Goal: Task Accomplishment & Management: Manage account settings

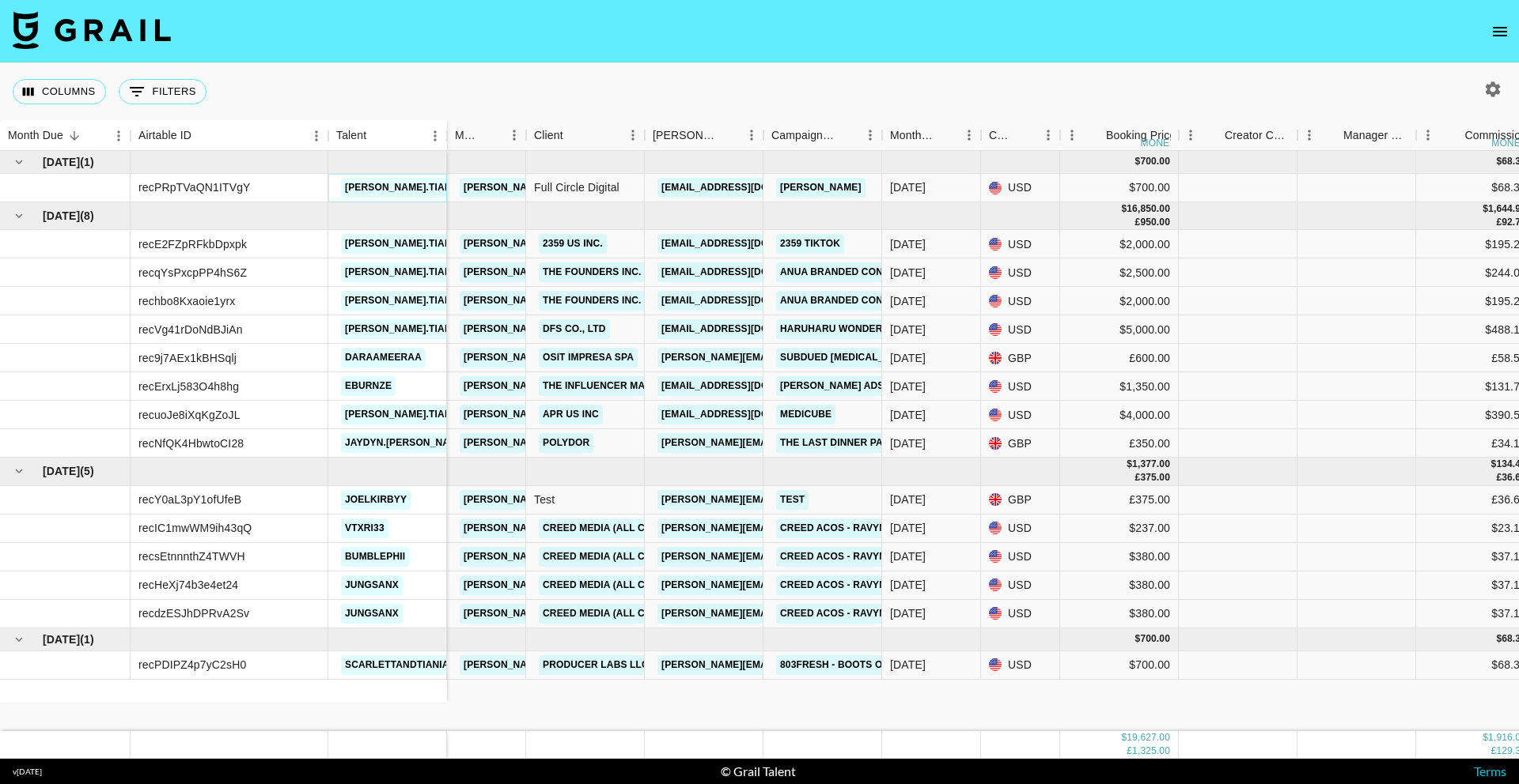
click at [371, 188] on link "[PERSON_NAME].tiara1" at bounding box center [405, 187] width 127 height 20
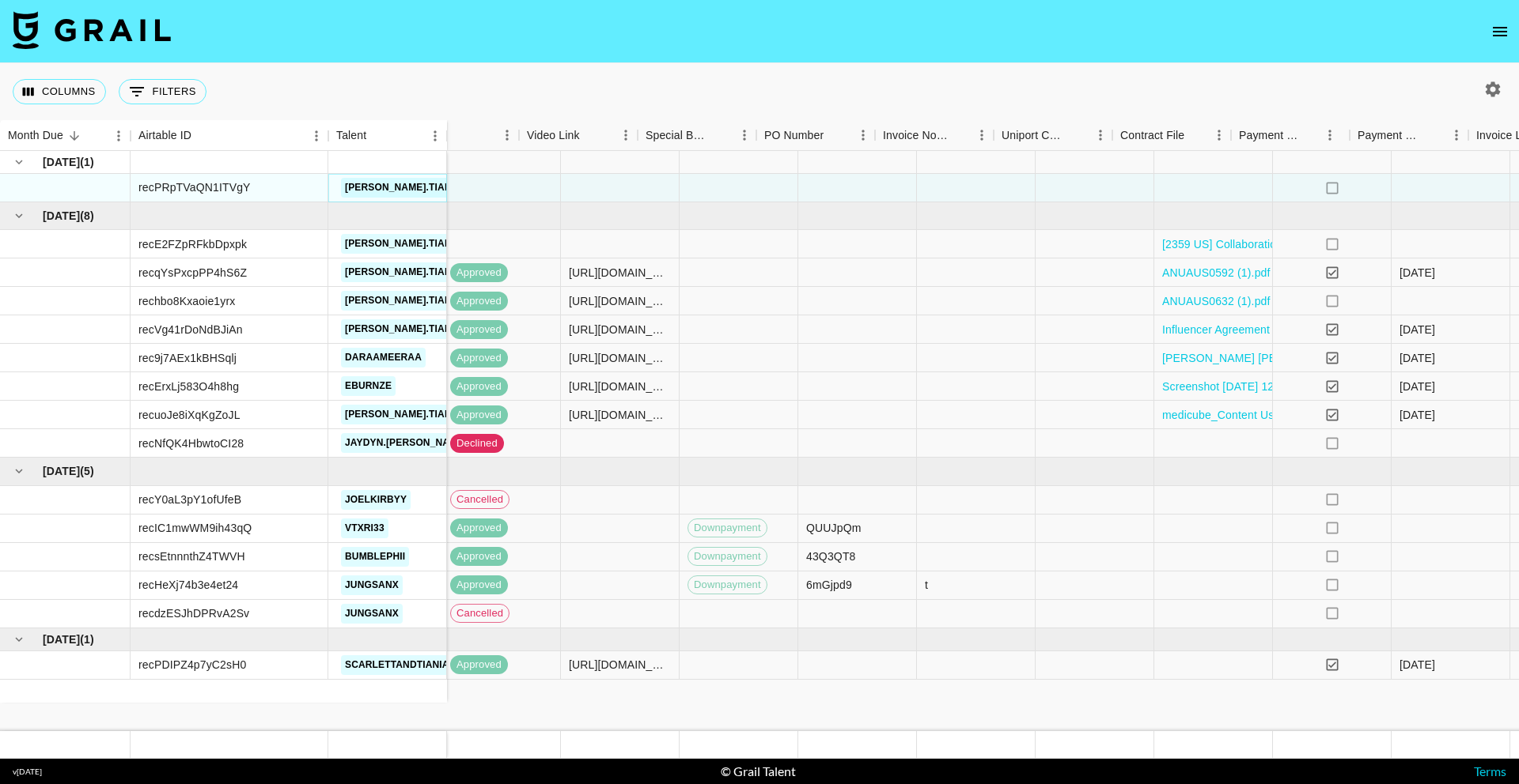
scroll to position [0, 1265]
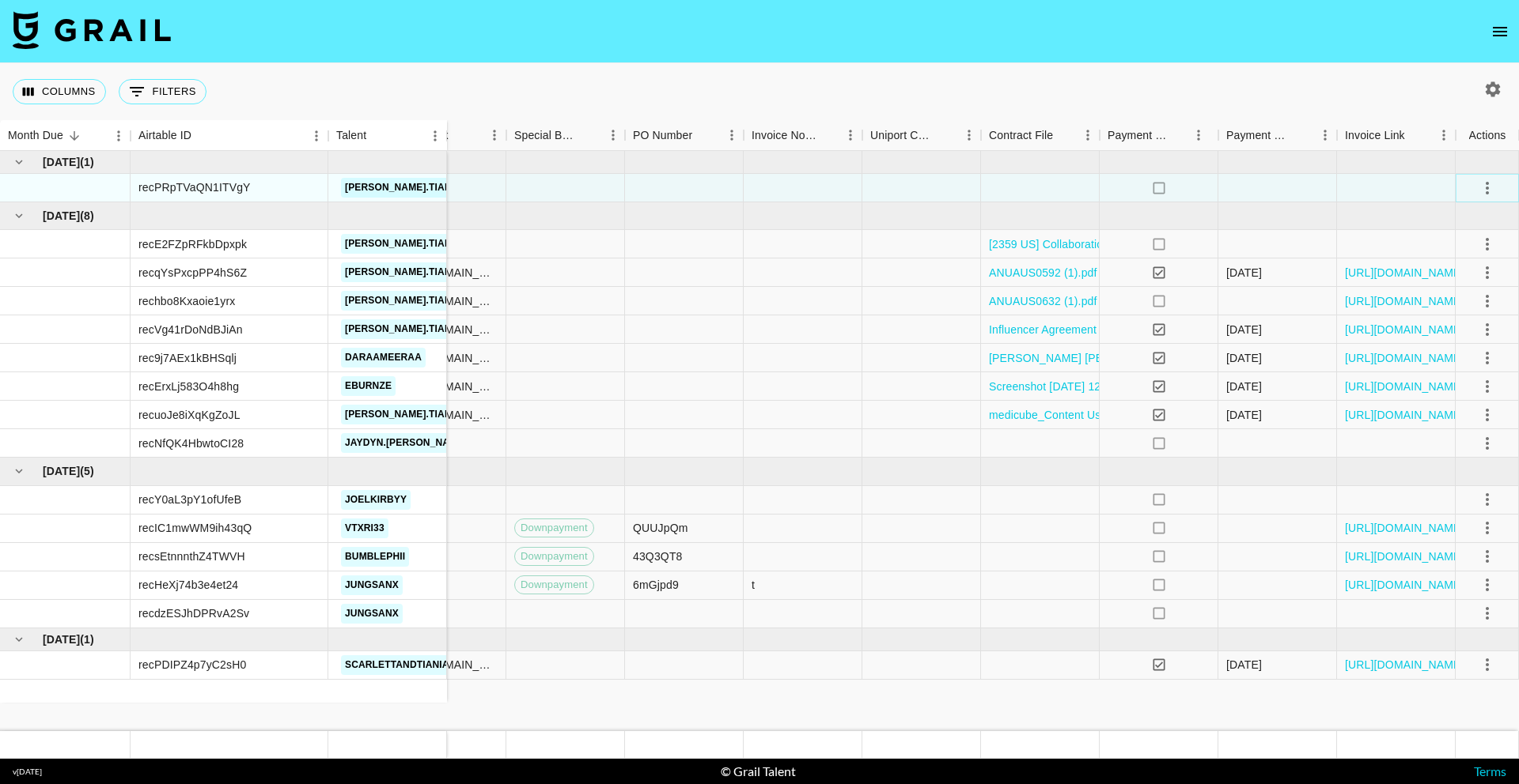
click at [1489, 183] on icon "select merge strategy" at bounding box center [1487, 188] width 19 height 19
click at [1485, 246] on li "Decline" at bounding box center [1467, 250] width 103 height 29
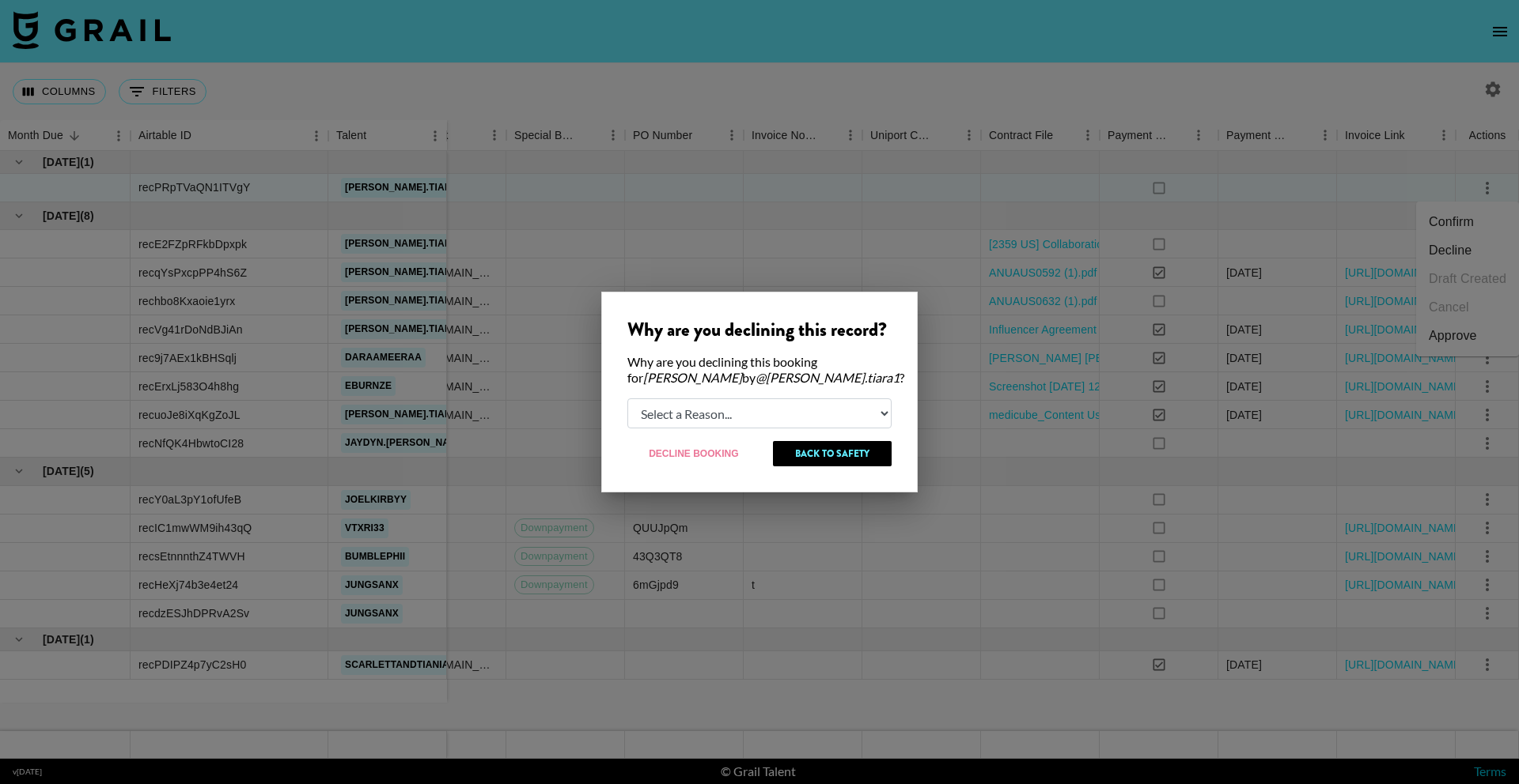
click at [711, 416] on select "Select a Reason... Relogging this deal due to a data issue The booker cancelled…" at bounding box center [759, 414] width 264 height 30
select select "relog"
drag, startPoint x: 719, startPoint y: 453, endPoint x: 704, endPoint y: 446, distance: 16.6
click at [718, 453] on button "Decline Booking" at bounding box center [694, 453] width 134 height 25
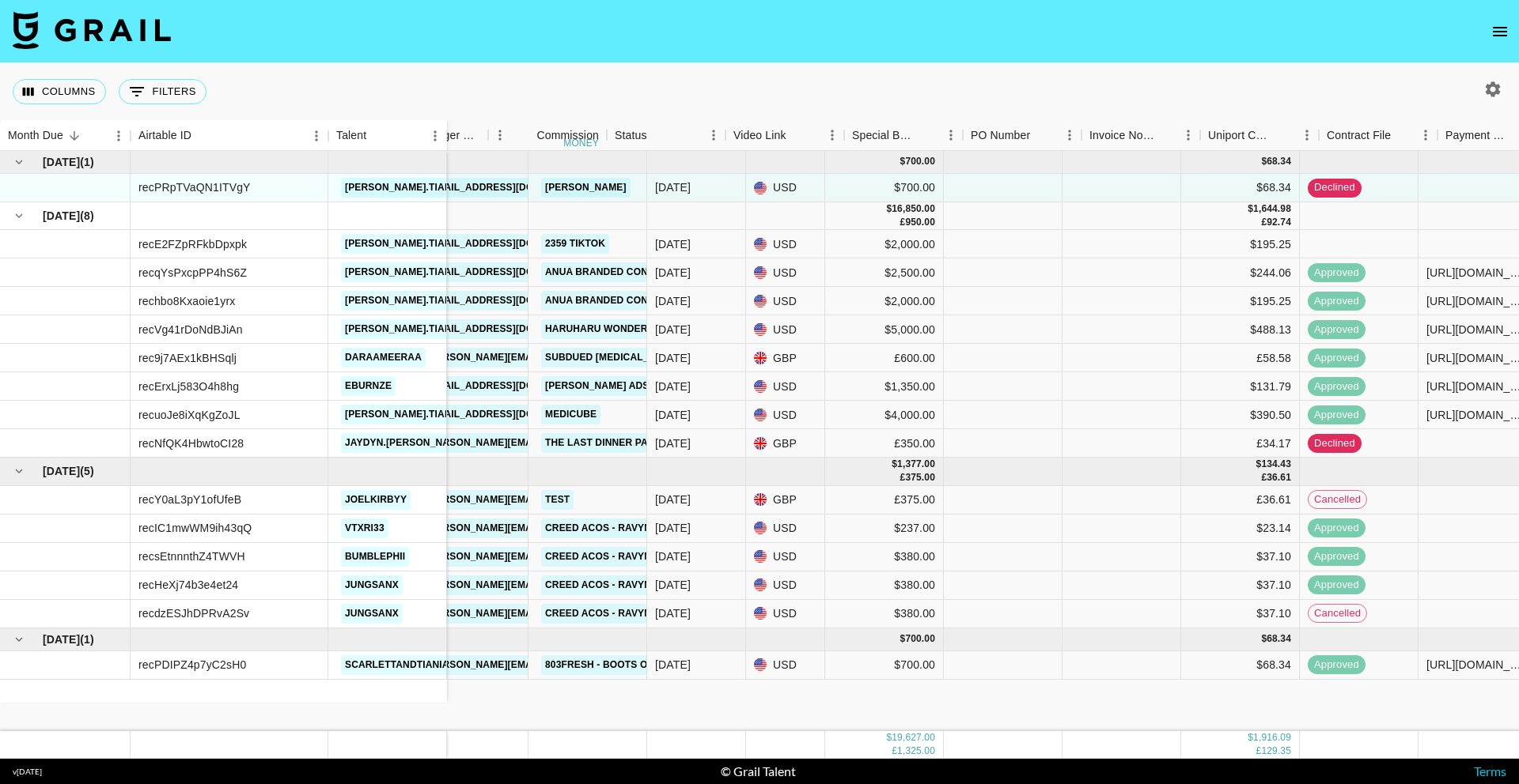
scroll to position [0, 0]
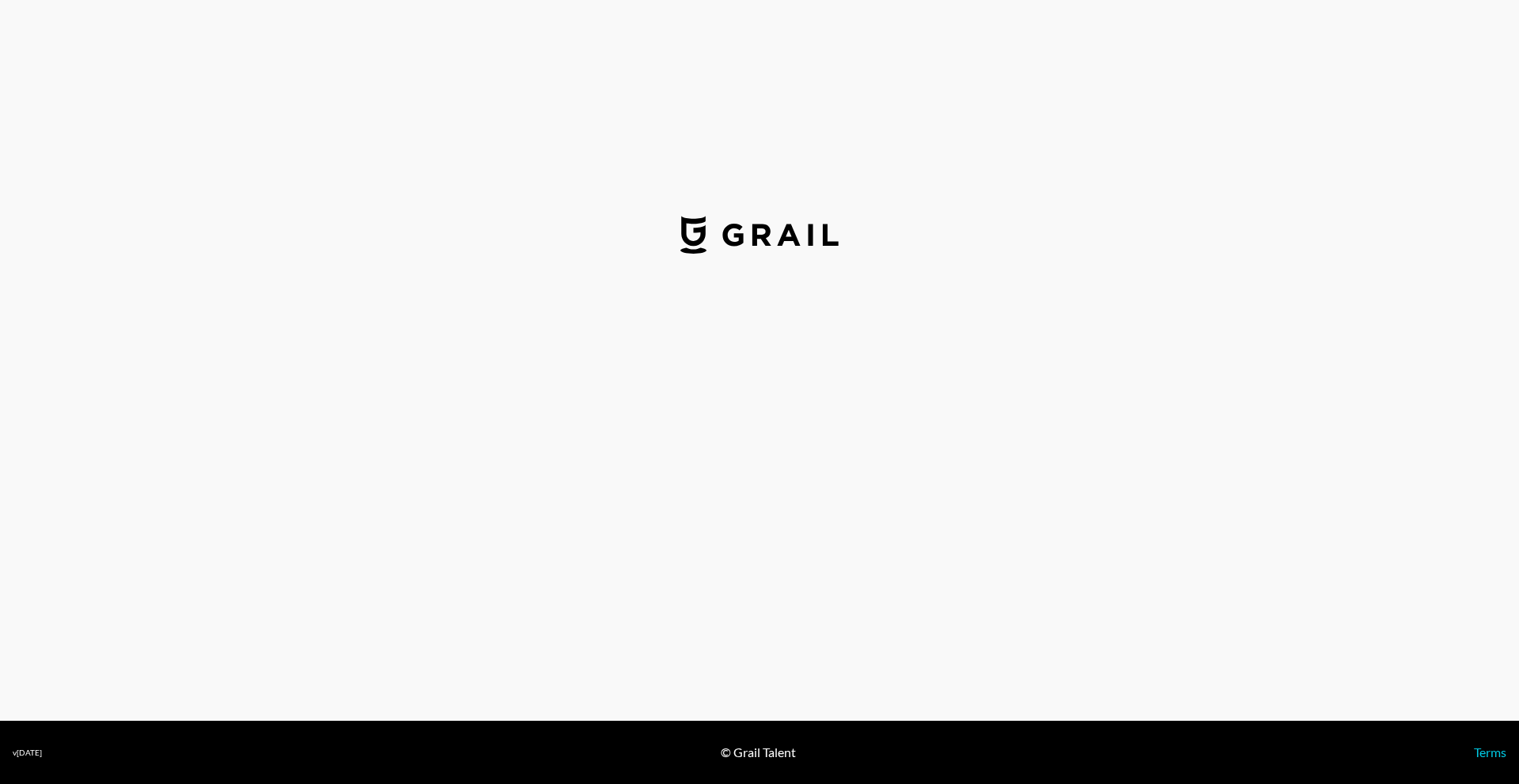
select select "USD"
